Goal: Task Accomplishment & Management: Manage account settings

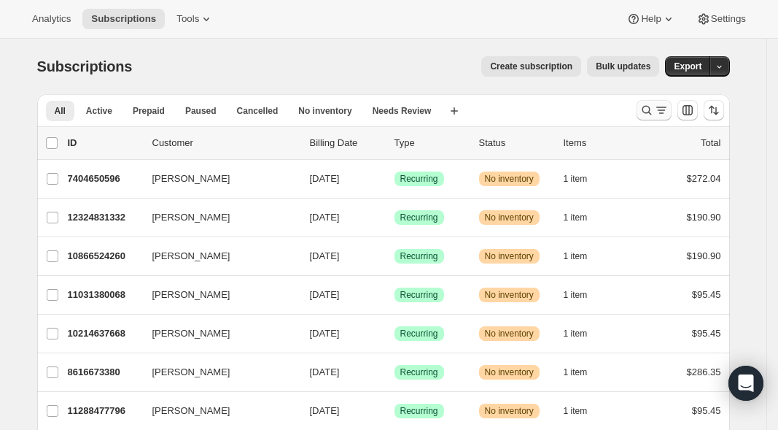
click at [652, 113] on icon "Search and filter results" at bounding box center [647, 110] width 15 height 15
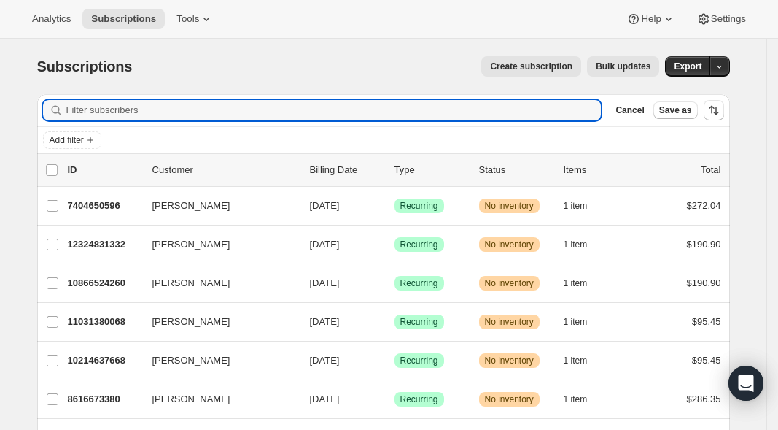
paste input "[EMAIL_ADDRESS][DOMAIN_NAME]"
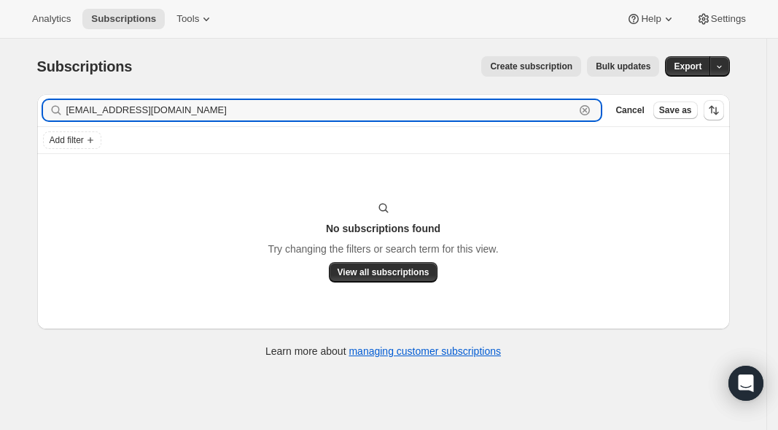
paste input "Krystal Wilson"
type input "Krystal Wilson"
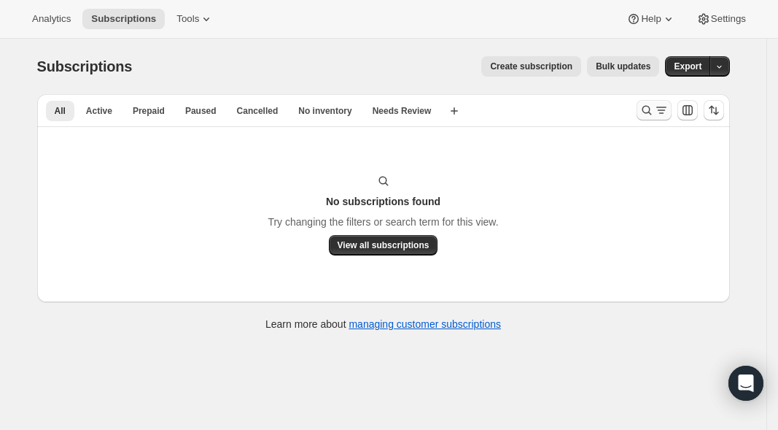
click at [654, 107] on icon "Search and filter results" at bounding box center [647, 110] width 15 height 15
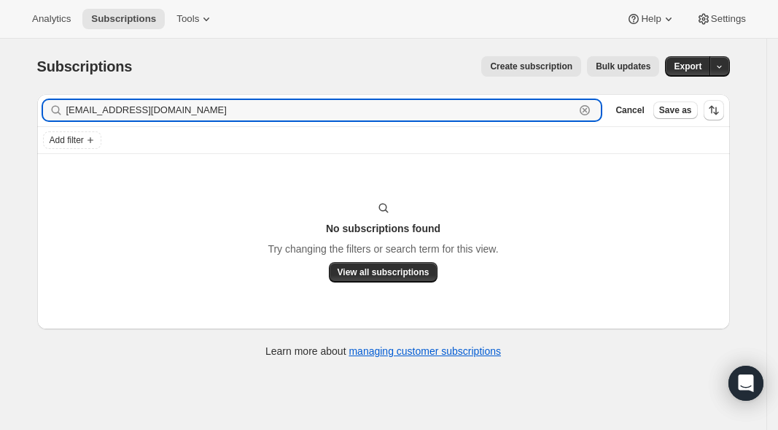
type input "[EMAIL_ADDRESS][DOMAIN_NAME]"
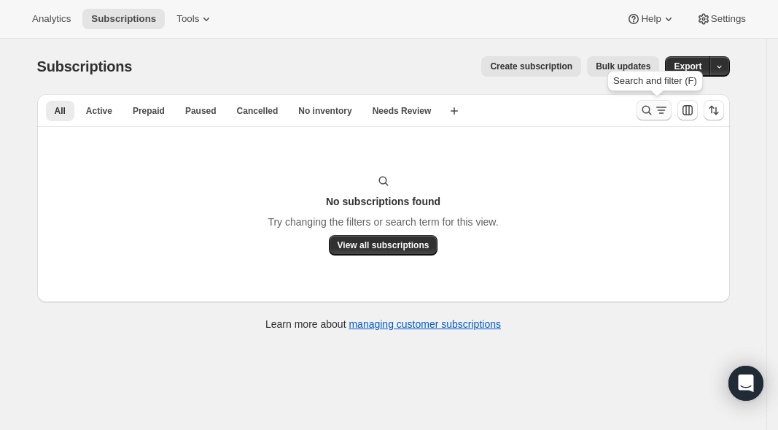
click at [654, 110] on icon "Search and filter results" at bounding box center [647, 110] width 15 height 15
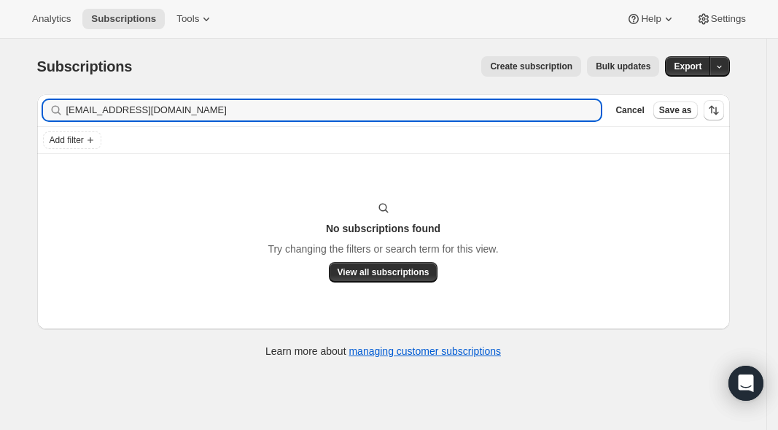
click at [589, 112] on div "[EMAIL_ADDRESS][DOMAIN_NAME] Clear" at bounding box center [322, 110] width 559 height 20
click at [585, 109] on div "[EMAIL_ADDRESS][DOMAIN_NAME] Clear" at bounding box center [322, 110] width 559 height 20
click at [630, 112] on span "Cancel" at bounding box center [630, 110] width 28 height 12
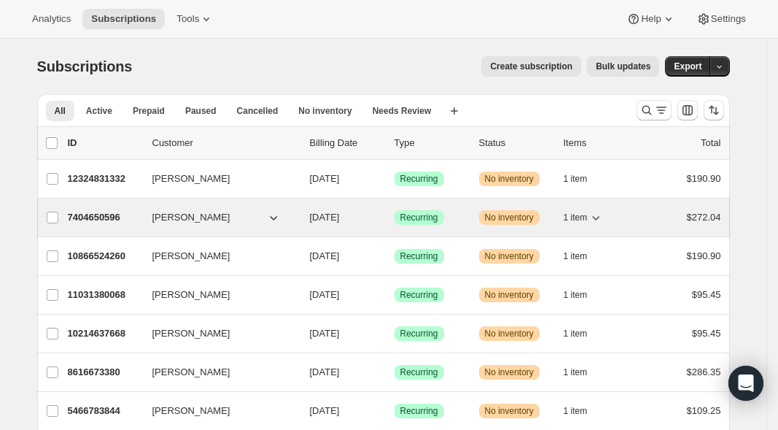
click at [603, 220] on icon "button" at bounding box center [596, 217] width 15 height 15
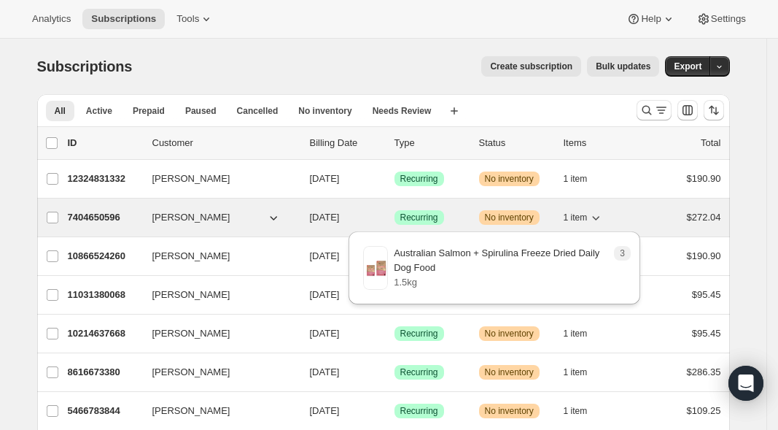
click at [603, 220] on icon "button" at bounding box center [596, 217] width 15 height 15
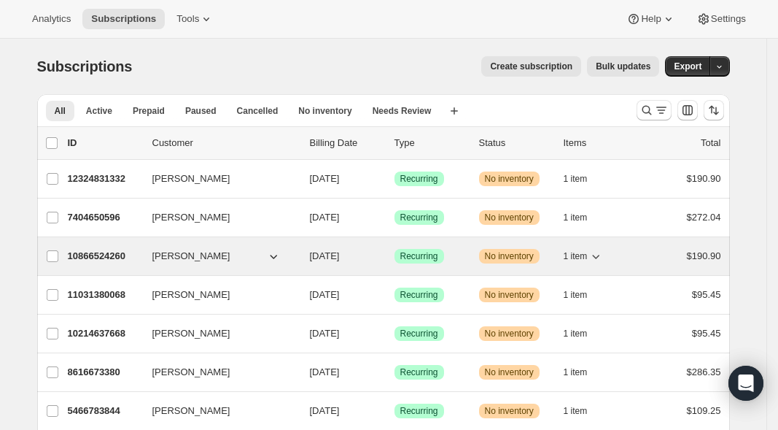
click at [602, 255] on icon "button" at bounding box center [596, 256] width 15 height 15
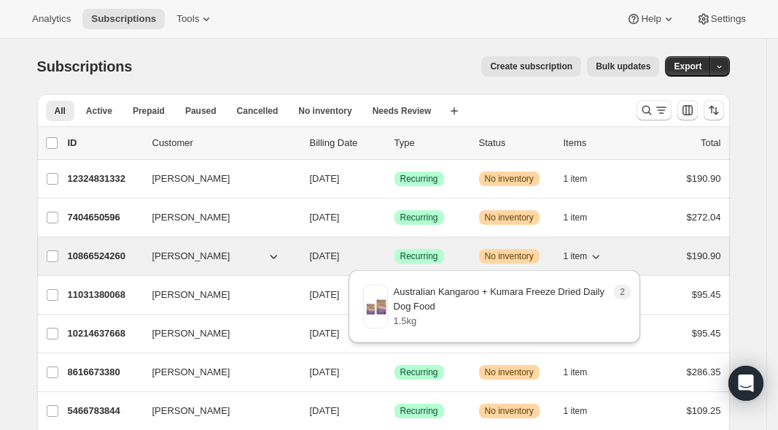
click at [602, 255] on icon "button" at bounding box center [596, 256] width 15 height 15
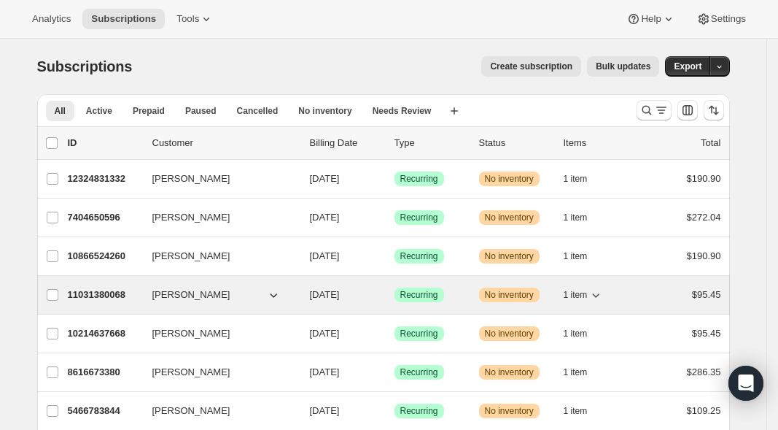
click at [602, 293] on icon "button" at bounding box center [596, 294] width 15 height 15
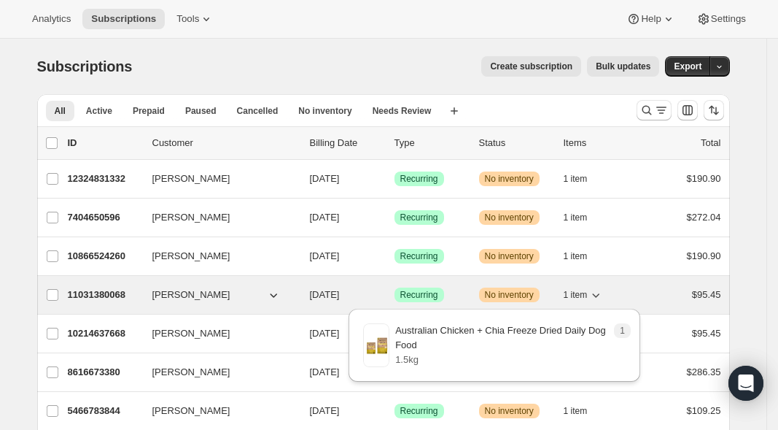
click at [602, 293] on icon "button" at bounding box center [596, 294] width 15 height 15
